Goal: Information Seeking & Learning: Check status

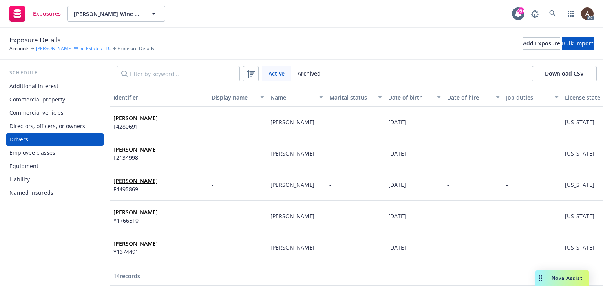
click at [54, 50] on link "[PERSON_NAME] Wine Estates LLC" at bounding box center [73, 48] width 75 height 7
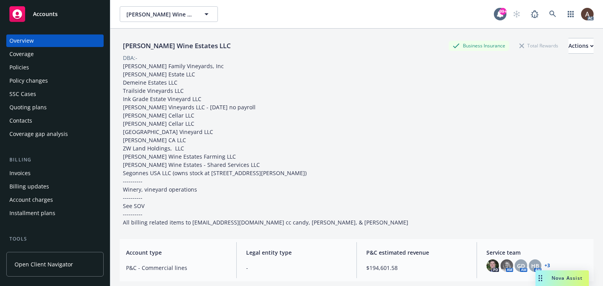
click at [36, 68] on div "Policies" at bounding box center [54, 67] width 91 height 13
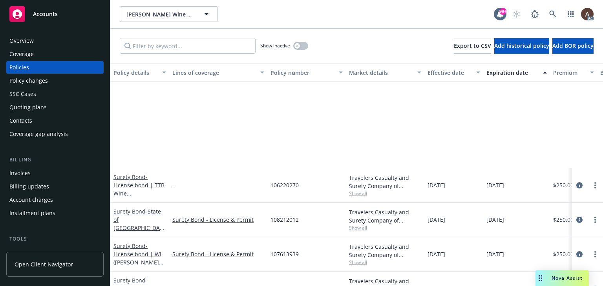
scroll to position [1591, 0]
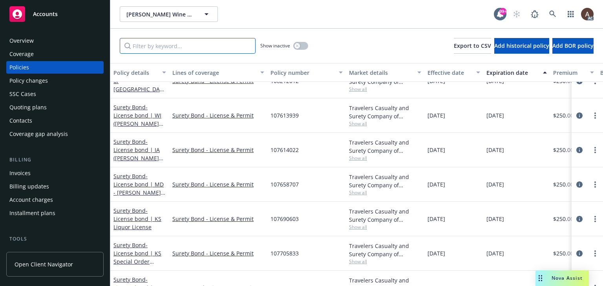
click at [173, 47] on input "Filter by keyword..." at bounding box center [188, 46] width 136 height 16
type input "s"
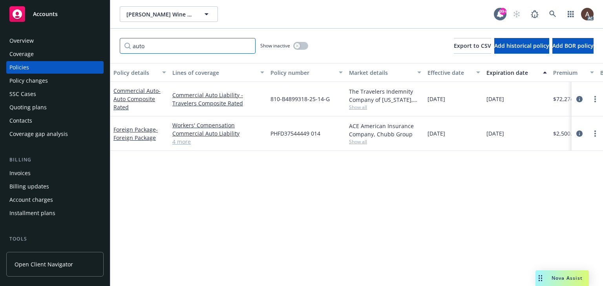
scroll to position [0, 0]
type input "auto"
click at [579, 99] on icon "circleInformation" at bounding box center [579, 99] width 6 height 6
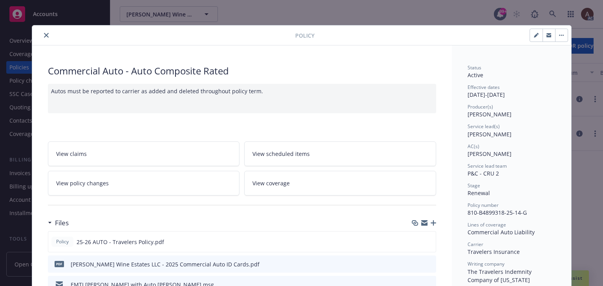
click at [131, 187] on link "View policy changes" at bounding box center [144, 183] width 192 height 25
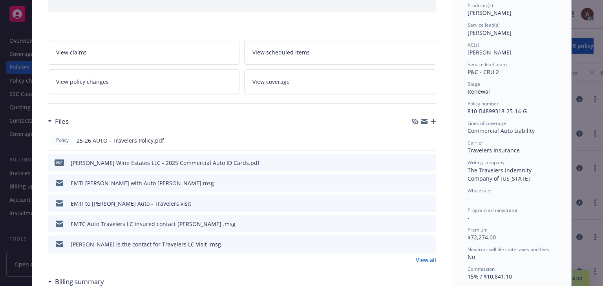
scroll to position [63, 0]
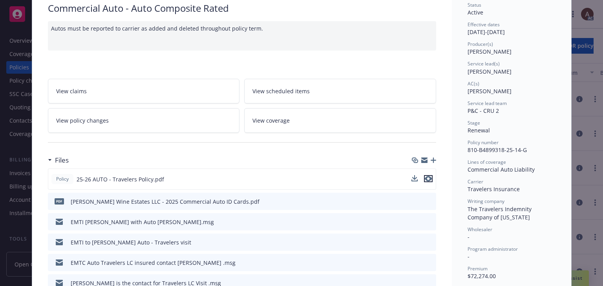
click at [426, 179] on icon "preview file" at bounding box center [428, 178] width 7 height 5
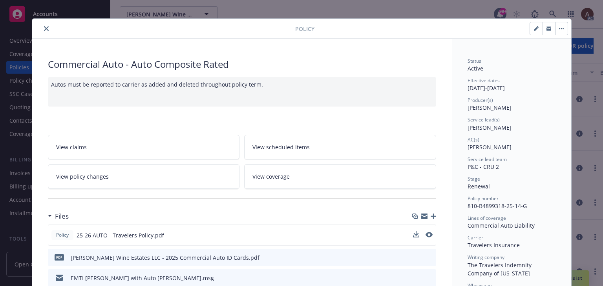
scroll to position [0, 0]
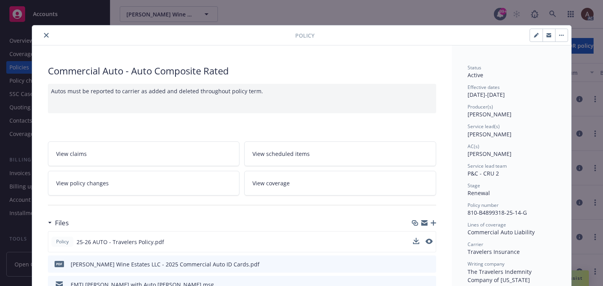
click at [44, 35] on icon "close" at bounding box center [46, 35] width 5 height 5
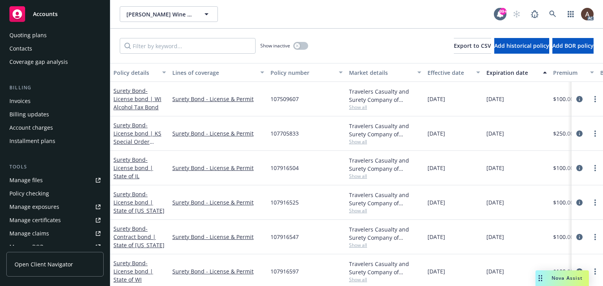
scroll to position [118, 0]
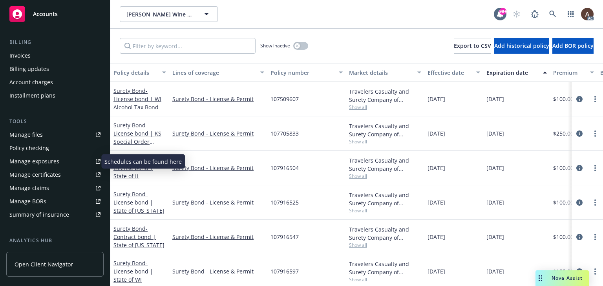
click at [52, 166] on div "Manage exposures" at bounding box center [34, 161] width 50 height 13
